Goal: Information Seeking & Learning: Learn about a topic

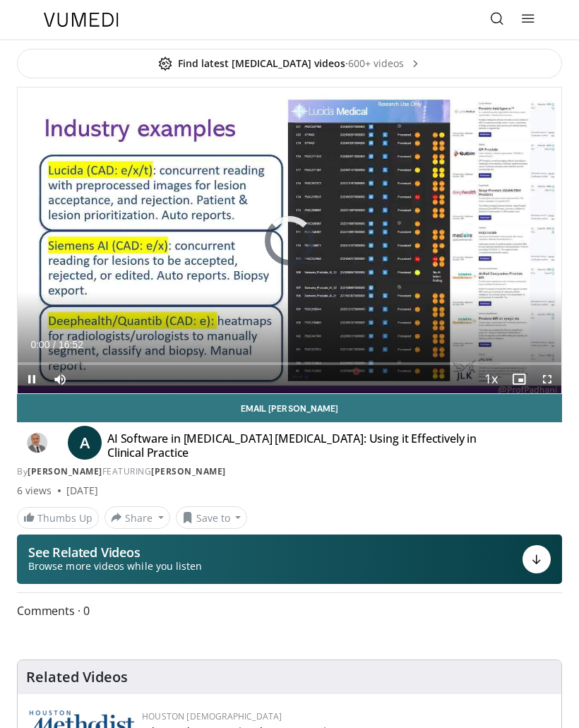
click at [498, 18] on icon at bounding box center [497, 18] width 14 height 14
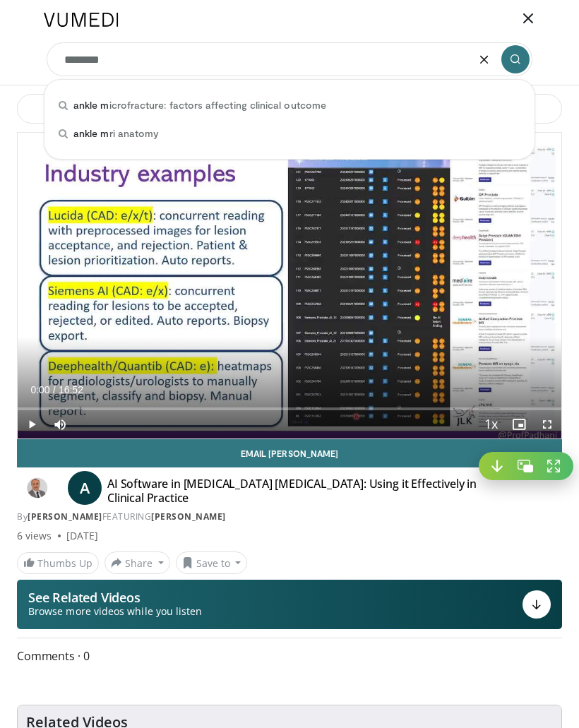
type input "*********"
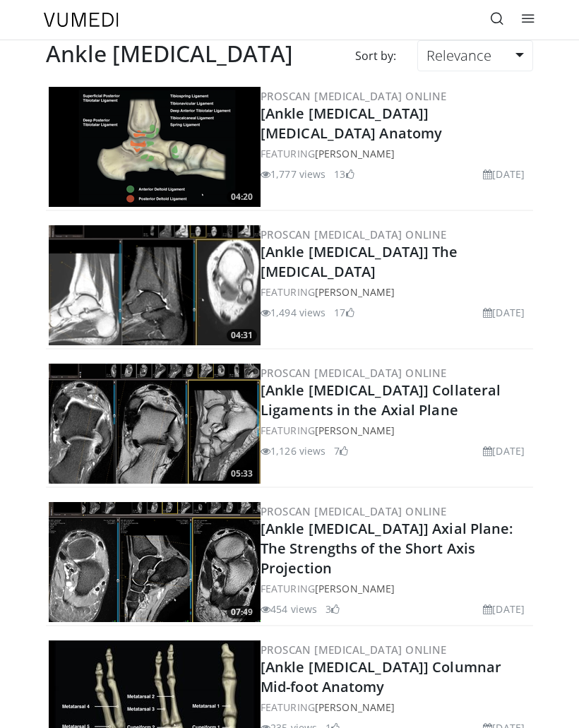
click at [522, 62] on link "Relevance" at bounding box center [475, 55] width 116 height 31
click at [487, 179] on link "Newest" at bounding box center [474, 180] width 112 height 23
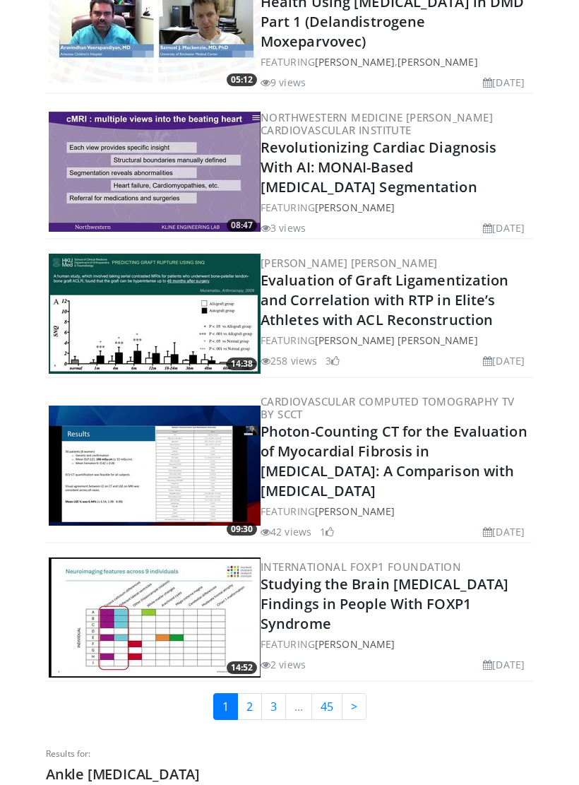
scroll to position [3025, 0]
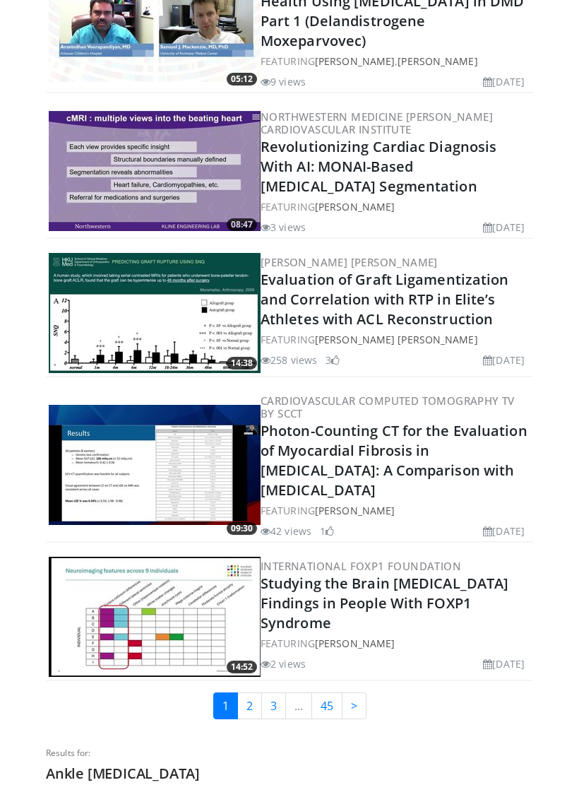
click at [251, 692] on link "2" at bounding box center [249, 705] width 25 height 27
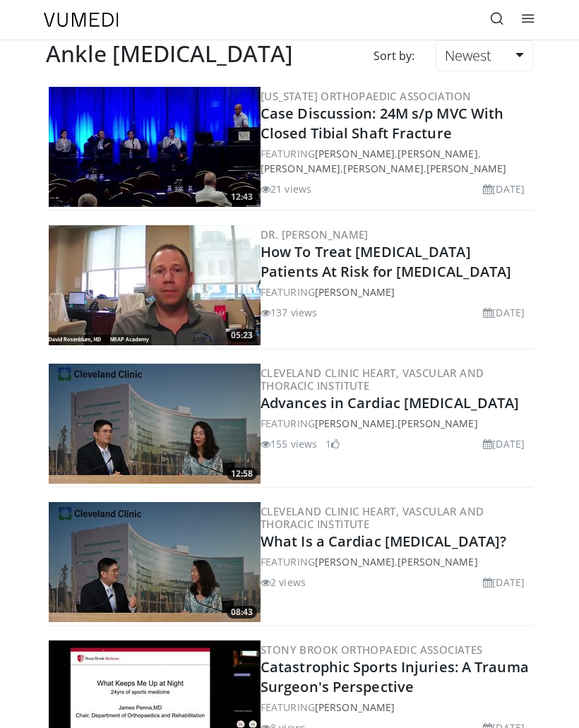
click at [493, 14] on icon at bounding box center [497, 18] width 14 height 14
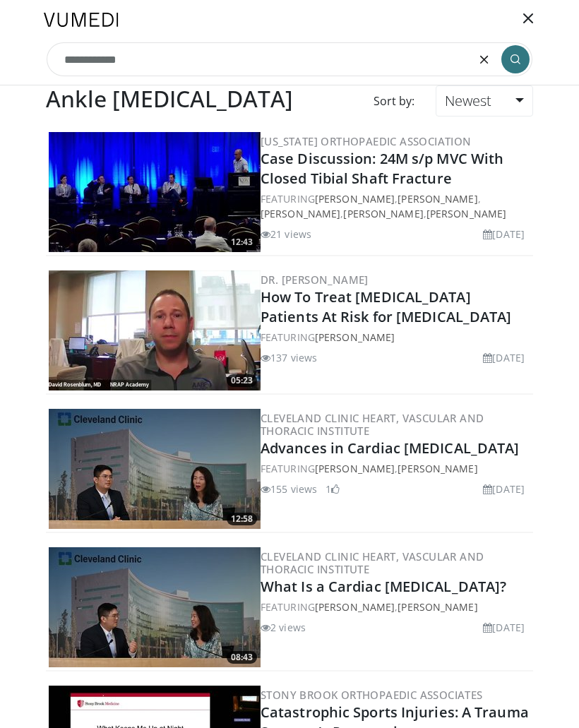
type input "**********"
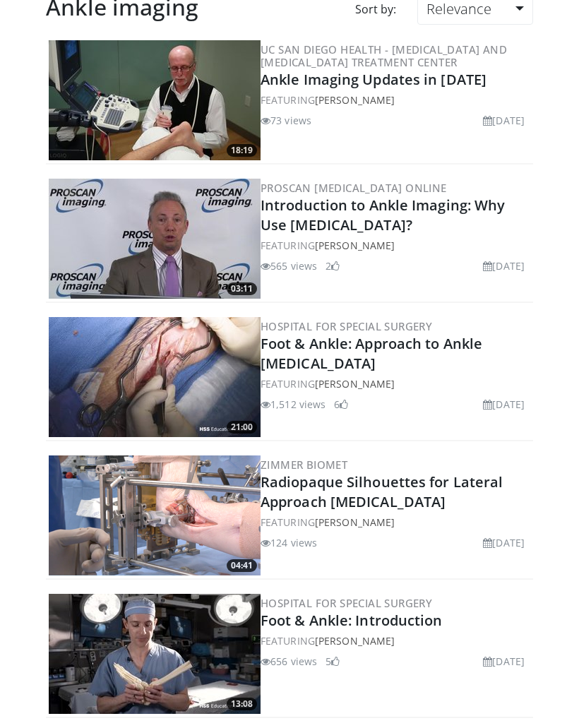
scroll to position [42, 0]
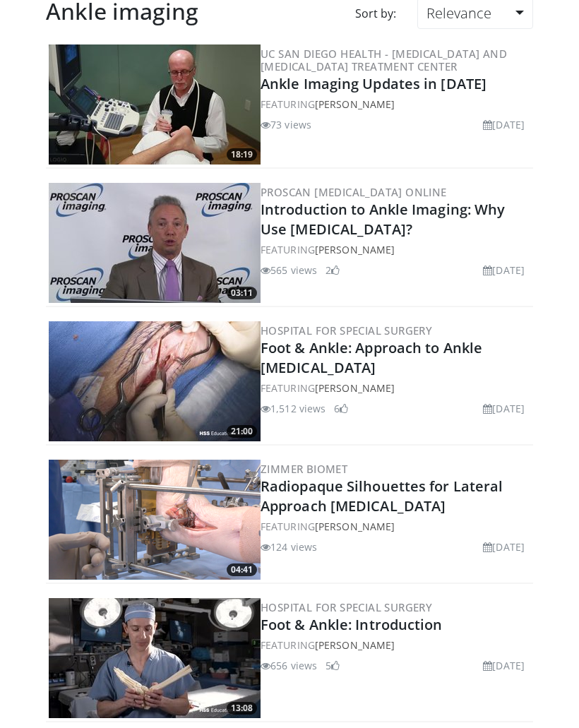
click at [459, 213] on link "Introduction to Ankle Imaging: Why Use [MEDICAL_DATA]?" at bounding box center [383, 219] width 244 height 39
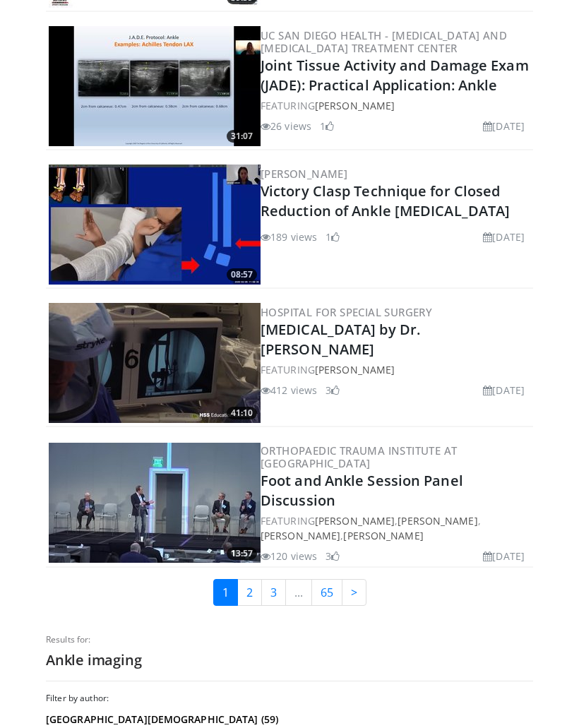
scroll to position [3101, 0]
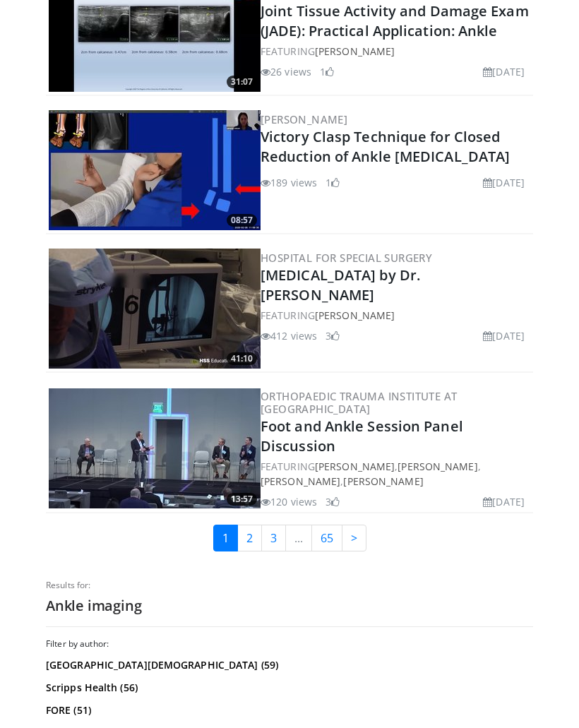
click at [255, 525] on link "2" at bounding box center [249, 538] width 25 height 27
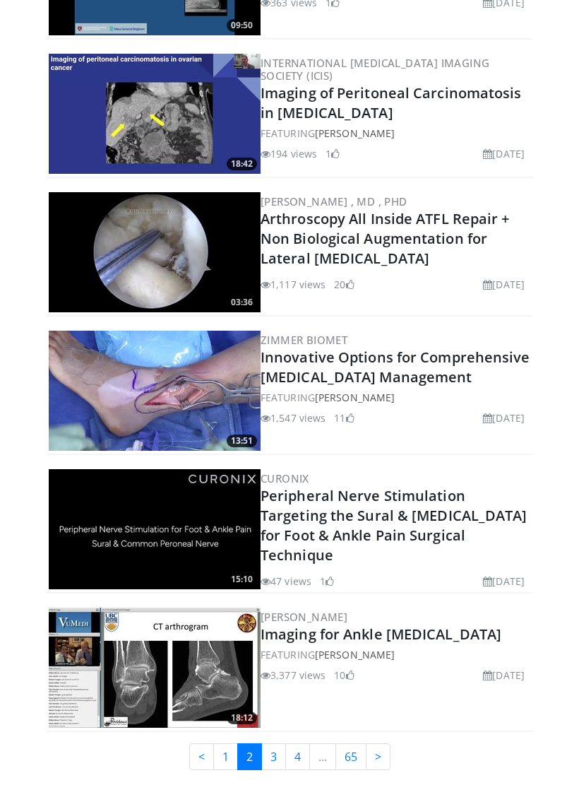
scroll to position [2928, 0]
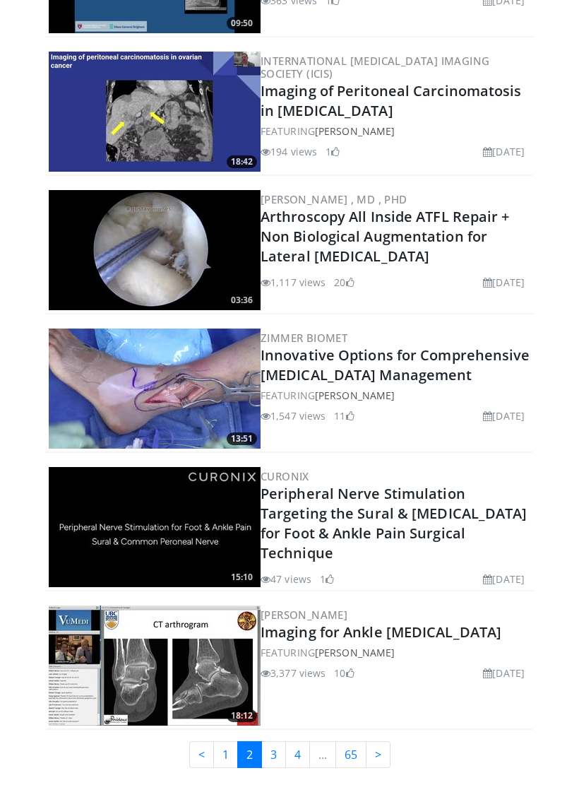
click at [281, 727] on link "3" at bounding box center [273, 754] width 25 height 27
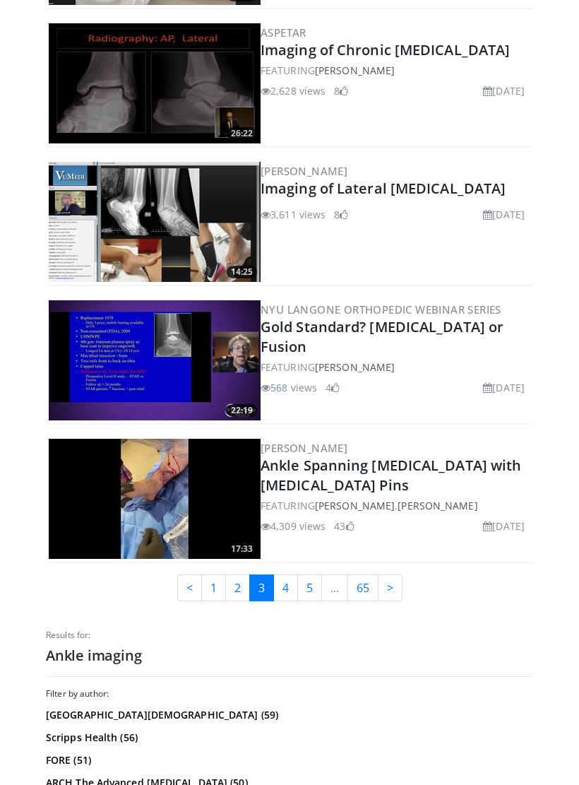
scroll to position [3076, 0]
click at [289, 574] on link "4" at bounding box center [285, 587] width 25 height 27
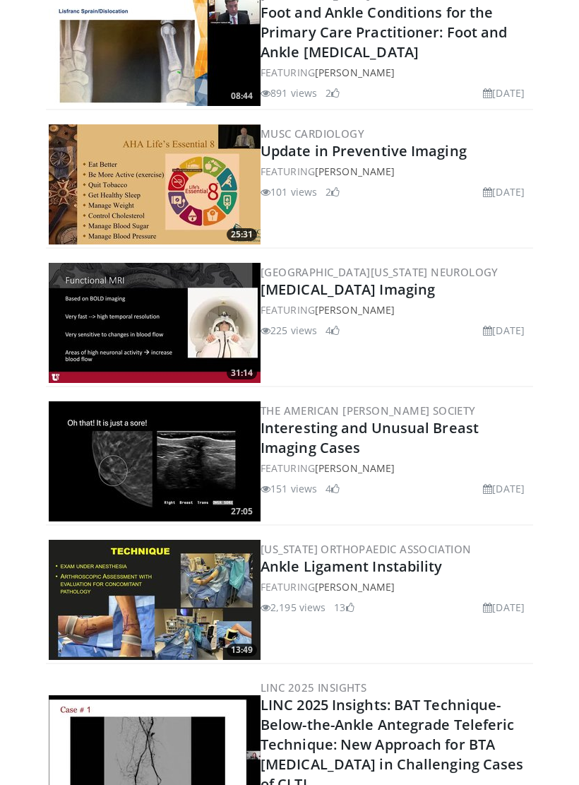
scroll to position [1813, 0]
click at [217, 297] on img at bounding box center [155, 323] width 212 height 120
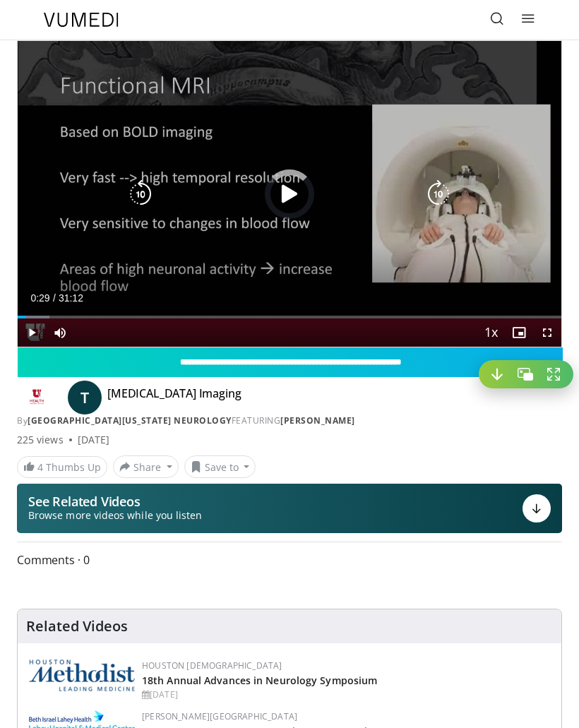
click at [26, 318] on div "Progress Bar" at bounding box center [22, 317] width 8 height 3
click at [37, 316] on div "Progress Bar" at bounding box center [36, 317] width 37 height 3
click at [42, 313] on div "Loaded : 8.44%" at bounding box center [290, 311] width 544 height 13
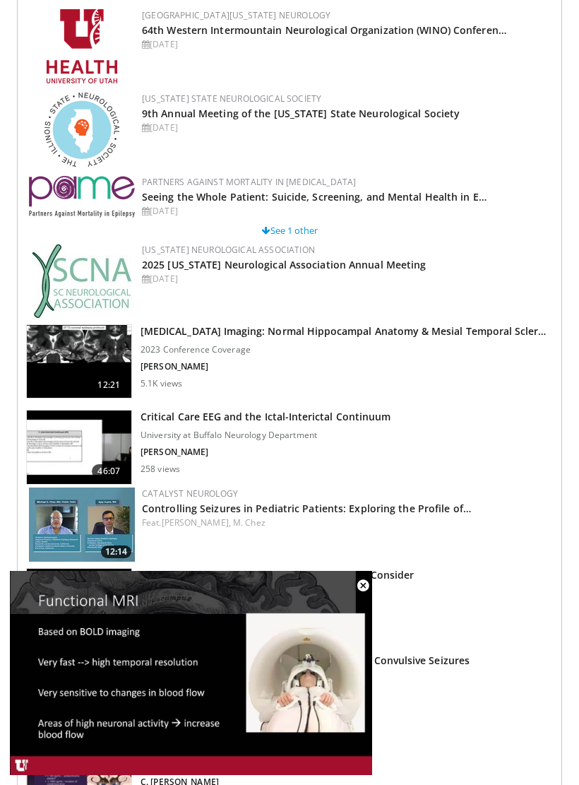
scroll to position [890, 0]
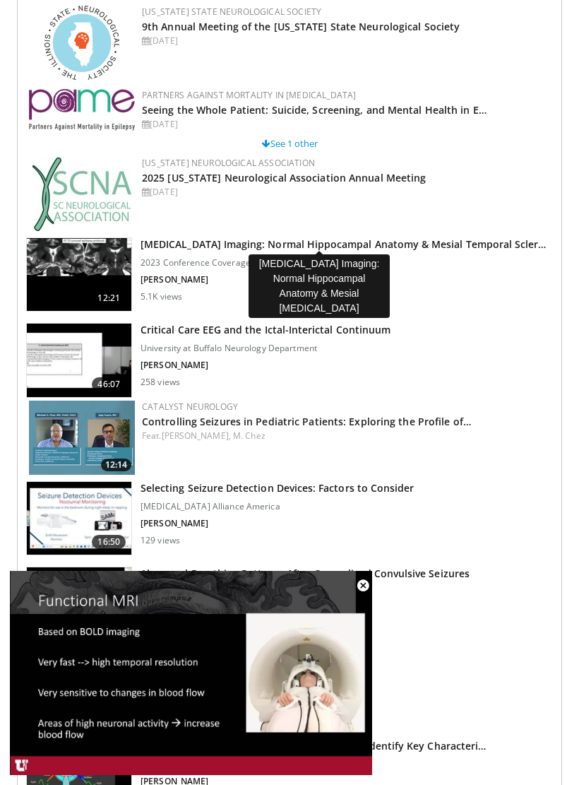
click at [331, 250] on h3 "Epilepsy Imaging: Normal Hippocampal Anatomy & Mesial Temporal Scler…" at bounding box center [344, 244] width 406 height 14
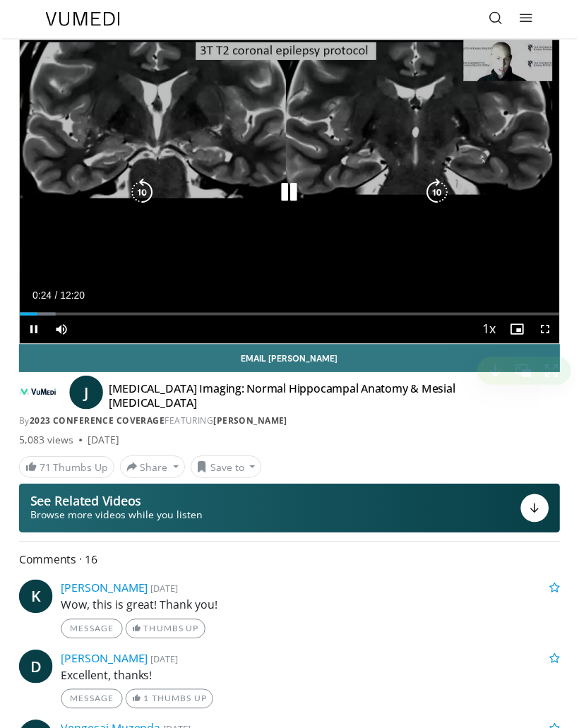
scroll to position [7, 0]
